Goal: Use online tool/utility: Utilize a website feature to perform a specific function

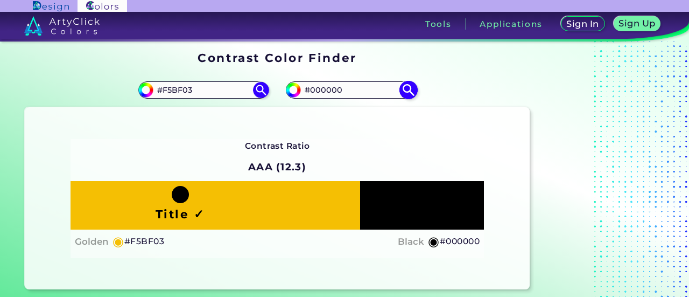
click at [292, 92] on input "#000000" at bounding box center [291, 88] width 13 height 13
type input "#d7b81d"
type input "#D7B81D"
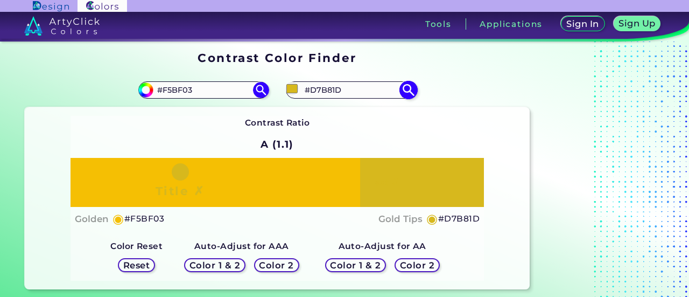
type input "#d4b51c"
type input "#D4B51C"
type input "#d3b51d"
type input "#D3B51D"
type input "#cdb01d"
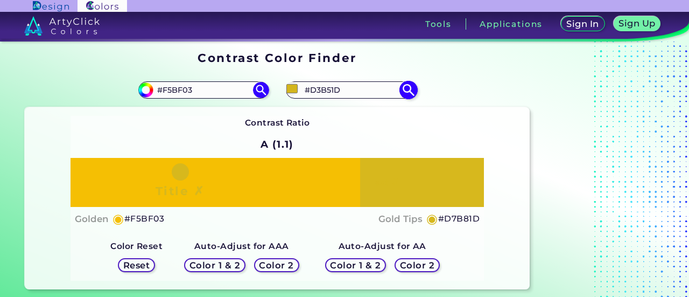
type input "#CDB01D"
type input "#c4a81c"
type input "#C4A81C"
type input "#a18a17"
type input "#A18A17"
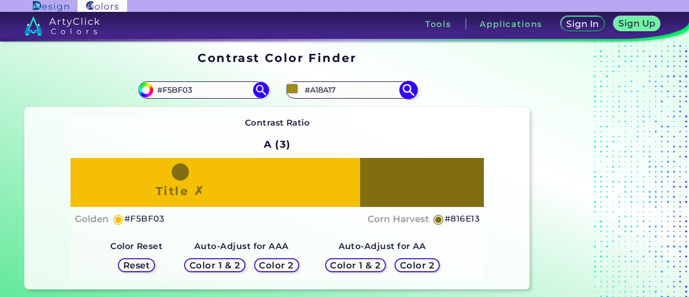
type input "#736312"
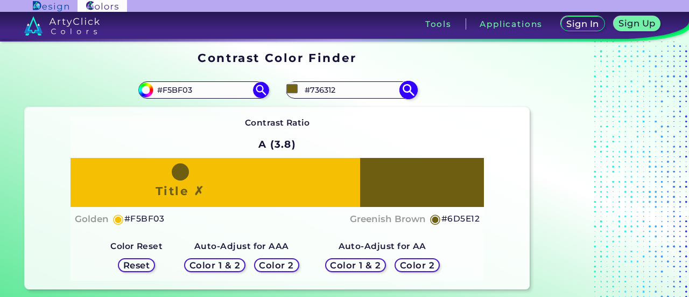
type input "#6d5e12"
type input "#6D5E12"
type input "#716213"
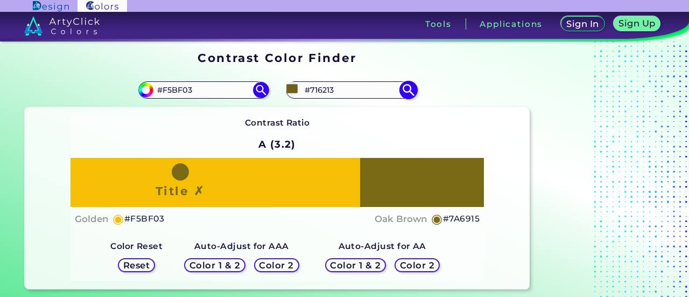
type input "#7a6915"
type input "#7A6915"
type input "#ae961e"
type input "#AE961E"
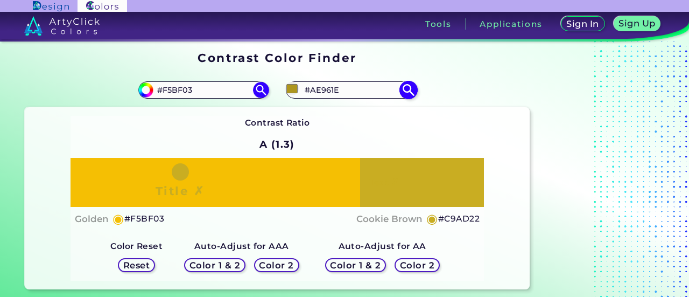
type input "#ddbf27"
type input "#DDBF27"
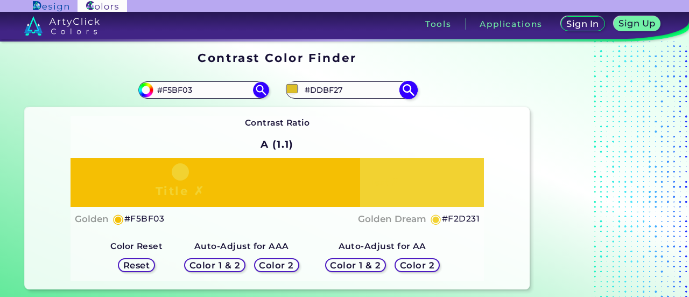
type input "#f2d231"
type input "#F2D231"
type input "#ffde38"
type input "#FFDE38"
type input "#ffdd33"
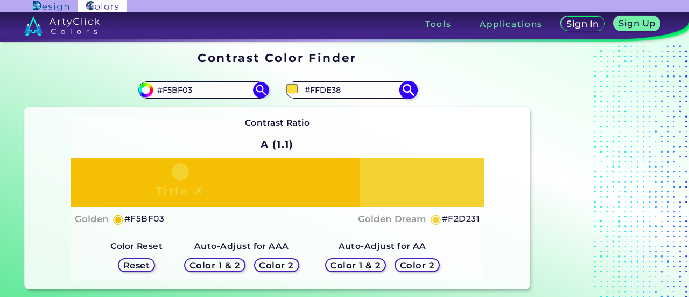
type input "#FFDD33"
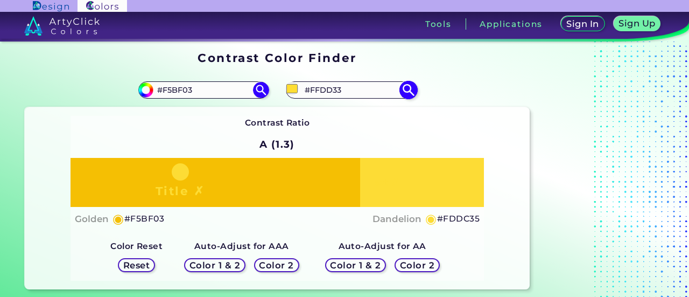
type input "#fddc35"
type input "#FDDC35"
type input "#ffdd33"
type input "#FFDD33"
type input "#fedc34"
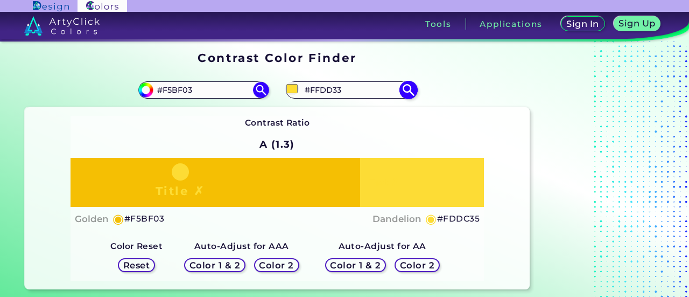
type input "#FEDC34"
type input "#ffde38"
type input "#FFDE38"
type input "#fddc35"
type input "#FDDC35"
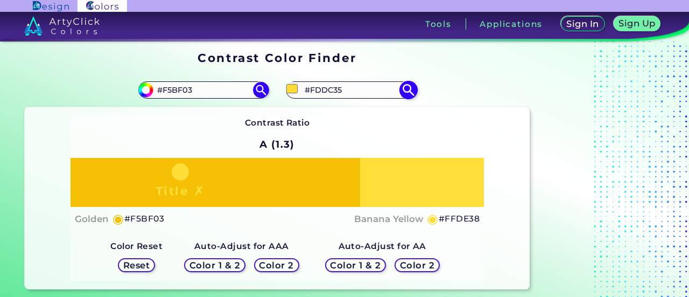
type input "#f5d532"
type input "#F5D532"
type input "#eacb2e"
type input "#EACB2E"
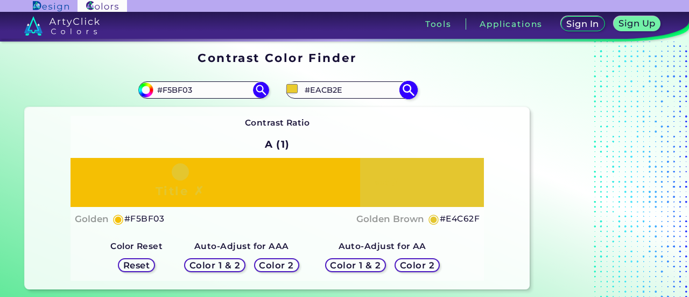
type input "#e2c42c"
type input "#E2C42C"
type input "#e2c328"
type input "#E2C328"
type input "#e1c123"
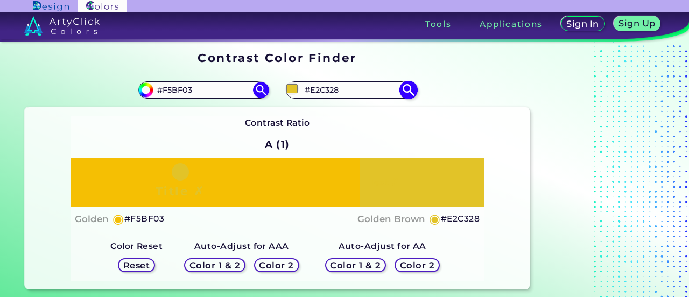
type input "#E1C123"
type input "#e2c222"
type input "#E2C222"
type input "#e4c321"
type input "#E4C321"
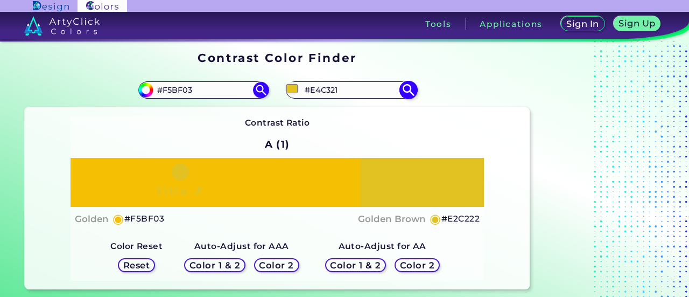
type input "#e7c623"
type input "#E7C623"
type input "#e8c721"
type input "#E8C721"
type input "#ebc924"
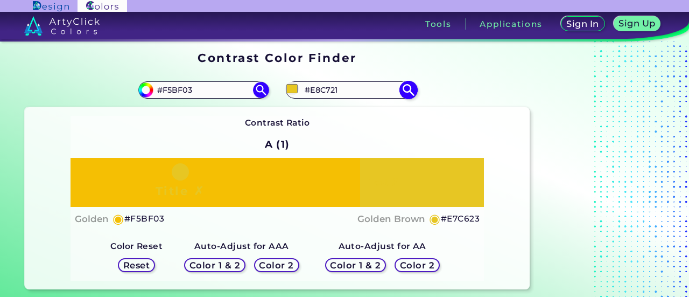
type input "#EBC924"
type input "#ebc924"
click at [440, 107] on div "Contrast Ratio A (1) Title ✗ Text ✗ Golden ◉ #F5BF03 Lightning Yellow ◉ #EBC924" at bounding box center [277, 198] width 505 height 182
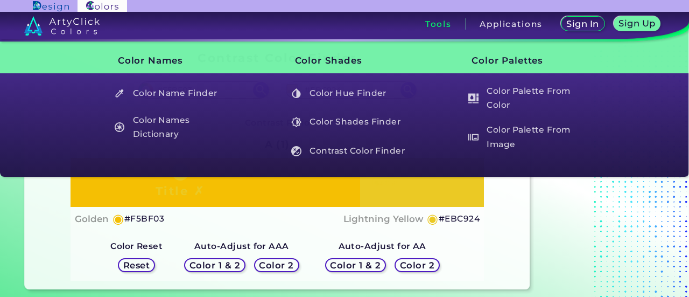
click at [430, 25] on h3 "Tools" at bounding box center [439, 24] width 26 height 8
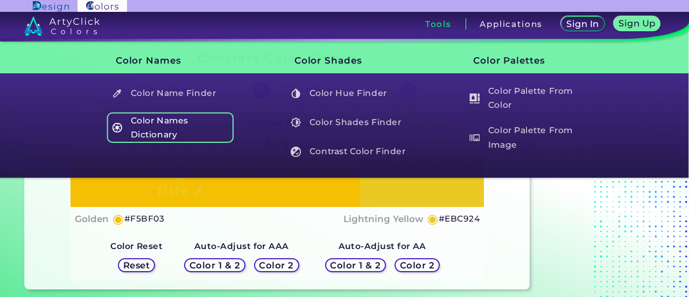
click at [141, 120] on h5 "Color Names Dictionary" at bounding box center [170, 127] width 127 height 31
